Goal: Task Accomplishment & Management: Use online tool/utility

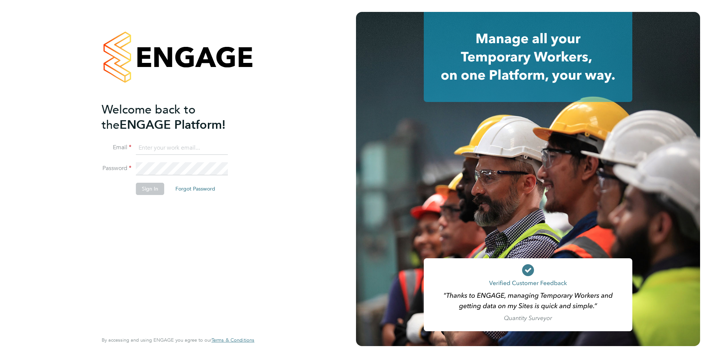
type input "colleen.marshall@NCCLondon.ac.uk"
click at [154, 191] on button "Sign In" at bounding box center [150, 189] width 28 height 12
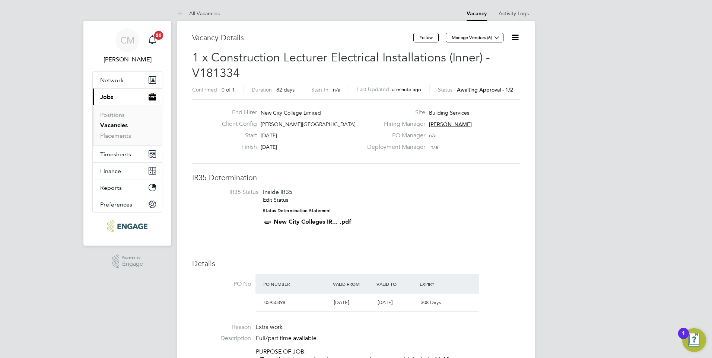
click at [515, 37] on icon at bounding box center [515, 37] width 9 height 9
click at [494, 78] on li "Approve" at bounding box center [497, 80] width 43 height 10
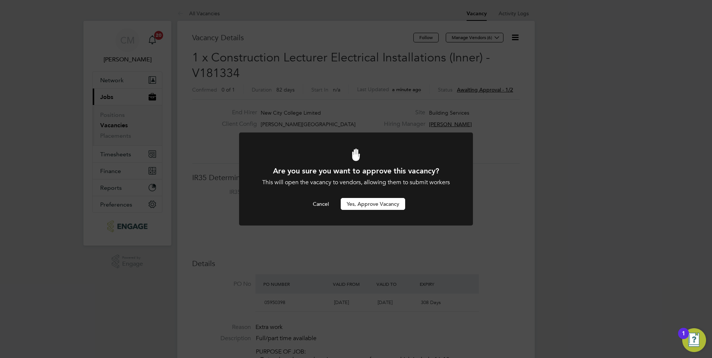
click at [351, 204] on button "Yes, Approve Vacancy" at bounding box center [373, 204] width 64 height 12
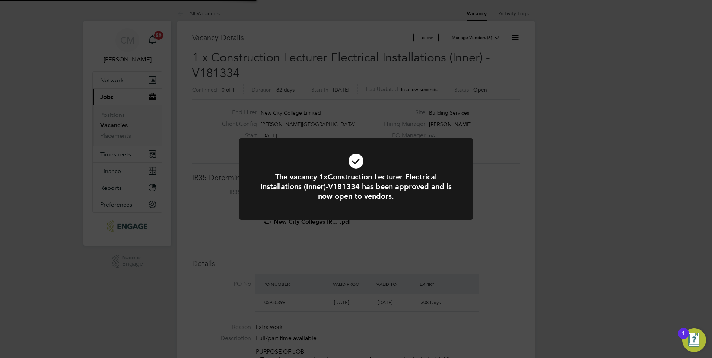
scroll to position [22, 52]
